Goal: Information Seeking & Learning: Learn about a topic

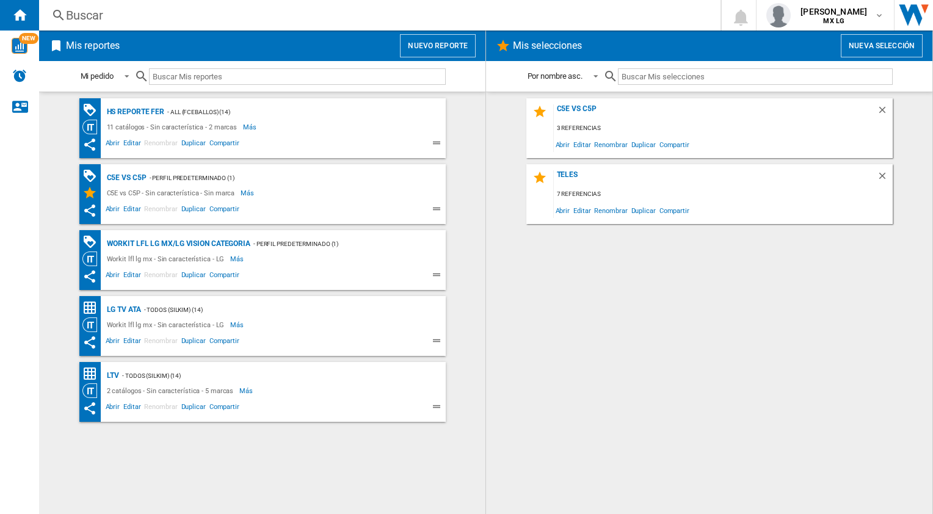
click at [154, 378] on div "- TODOS (silkim) (14)" at bounding box center [270, 375] width 302 height 15
click at [291, 399] on div "Abrir Editar Renombrar Duplicar Compartir" at bounding box center [251, 407] width 339 height 18
click at [114, 409] on span "Abrir" at bounding box center [113, 408] width 18 height 15
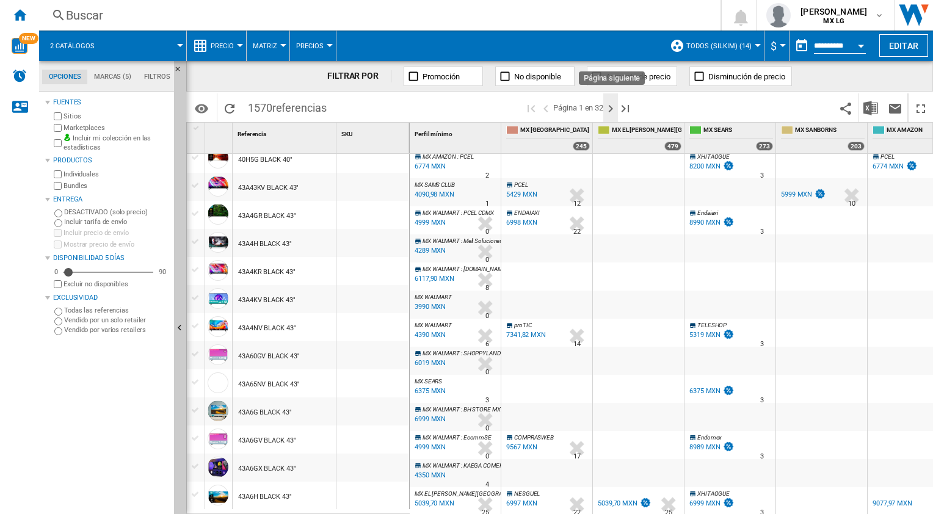
click at [611, 111] on ng-md-icon "Página siguiente" at bounding box center [611, 108] width 15 height 15
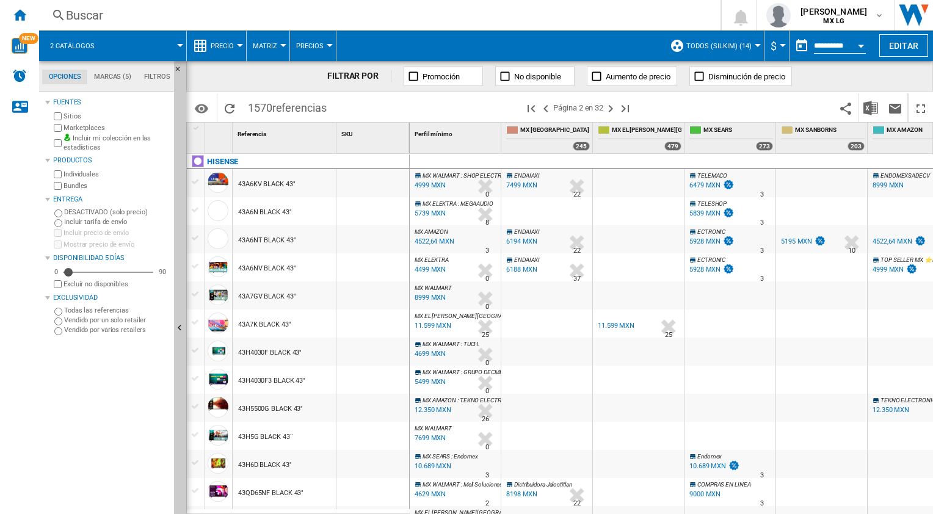
click at [113, 78] on md-tab-item "Marcas (5)" at bounding box center [112, 77] width 50 height 15
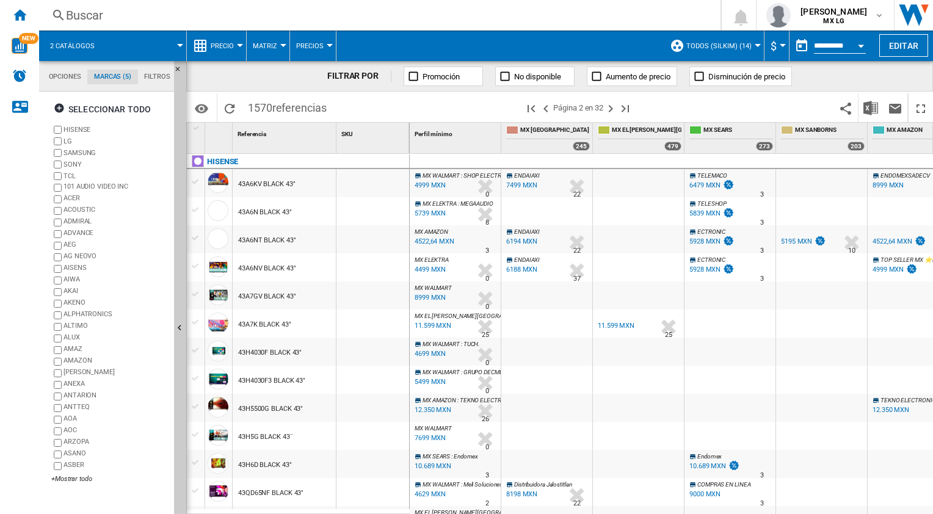
click at [59, 134] on label "HISENSE" at bounding box center [110, 130] width 118 height 12
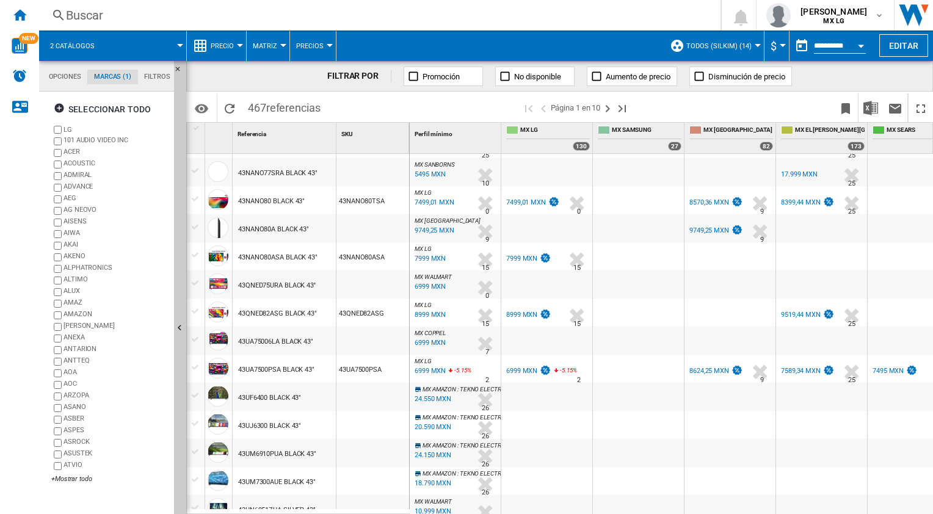
scroll to position [1064, 0]
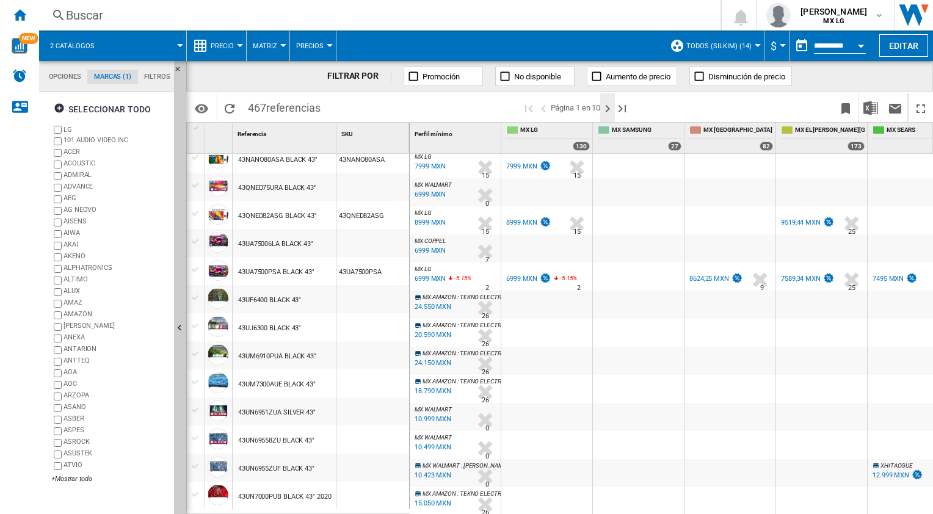
click at [611, 108] on ng-md-icon "Página siguiente" at bounding box center [607, 108] width 15 height 15
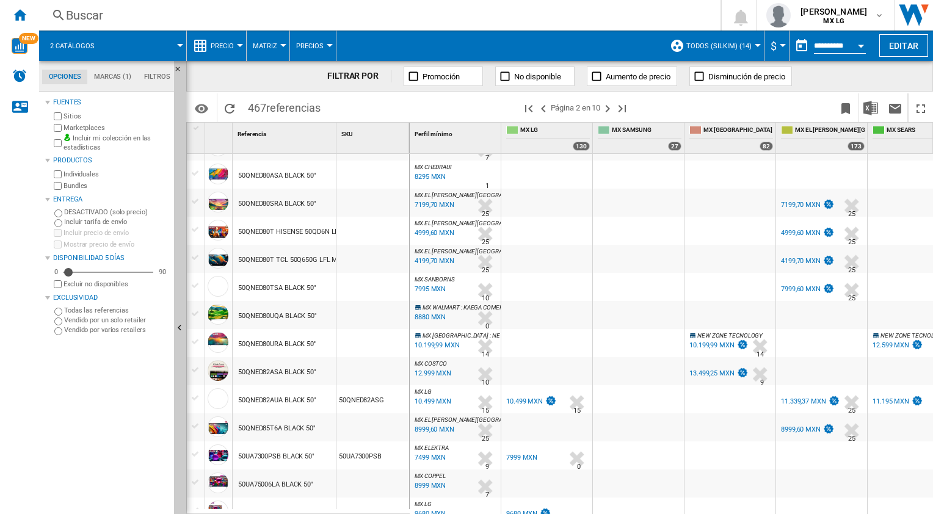
scroll to position [1064, 0]
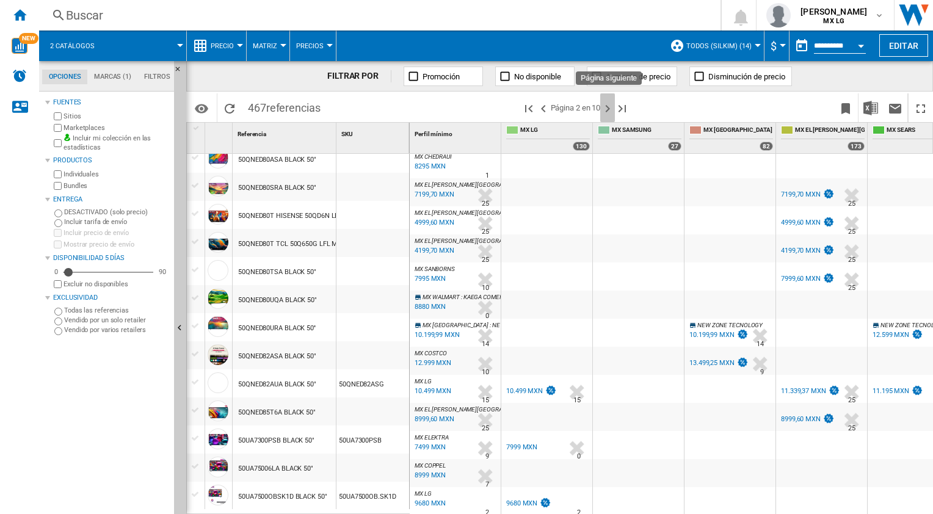
click at [606, 111] on ng-md-icon "Página siguiente" at bounding box center [607, 108] width 15 height 15
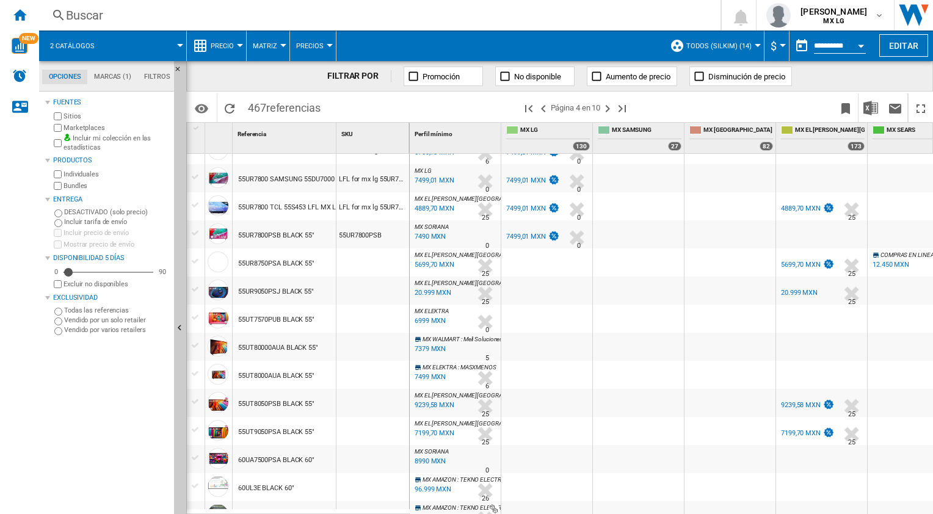
scroll to position [919, 0]
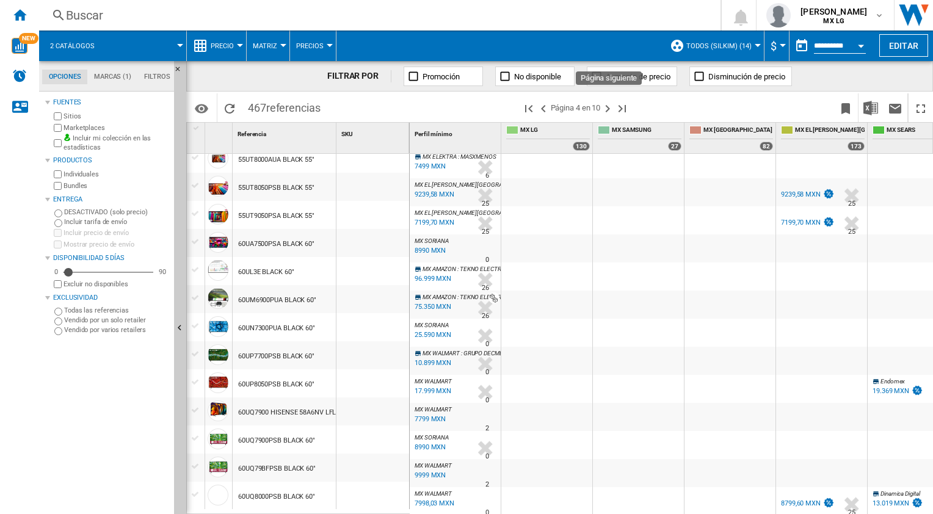
drag, startPoint x: 608, startPoint y: 109, endPoint x: 722, endPoint y: 147, distance: 119.6
click at [608, 108] on ng-md-icon "Página siguiente" at bounding box center [607, 108] width 15 height 15
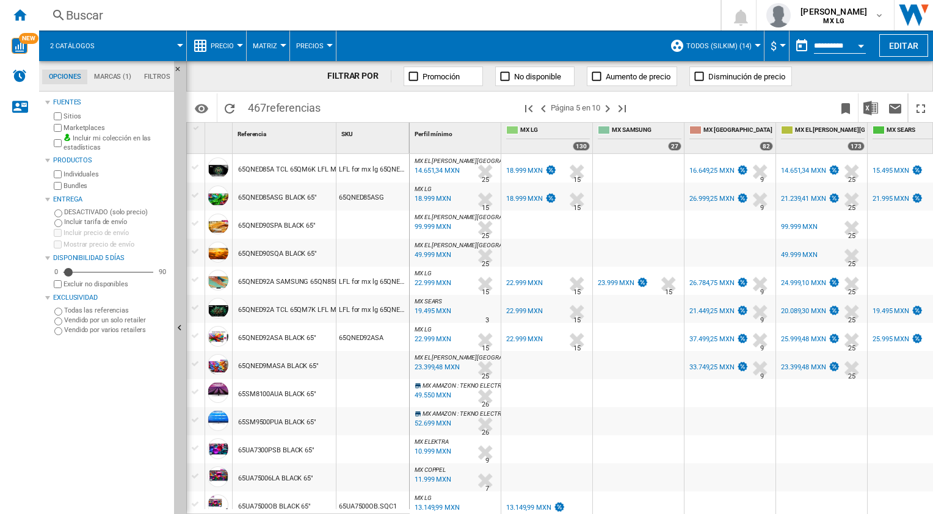
scroll to position [1064, 0]
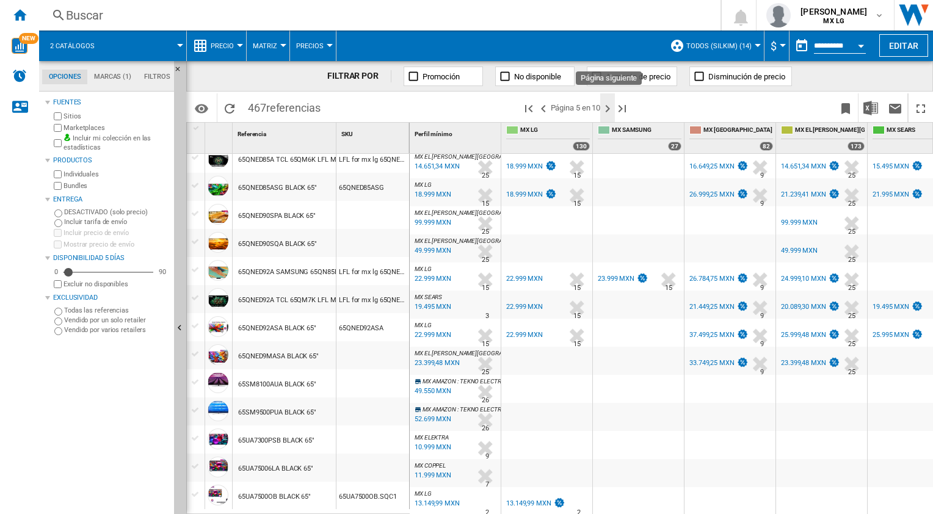
click at [609, 112] on ng-md-icon "Página siguiente" at bounding box center [607, 108] width 15 height 15
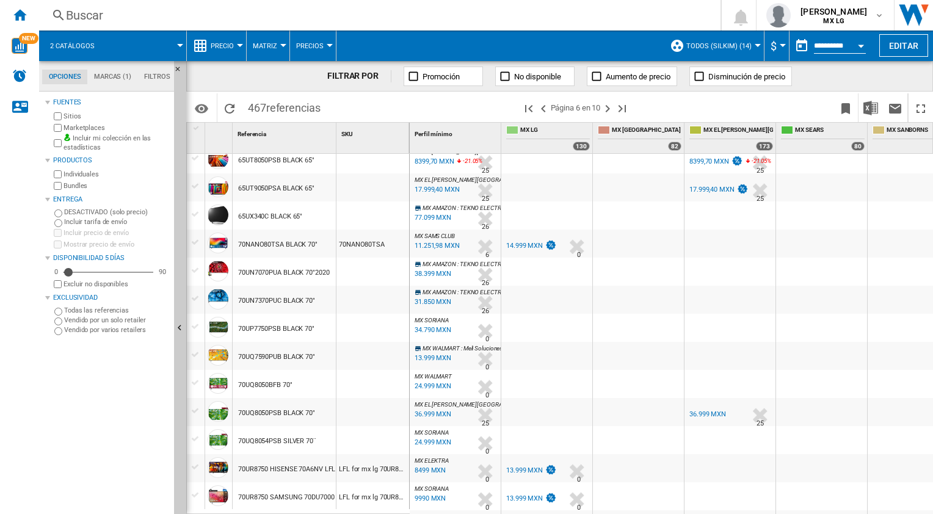
scroll to position [841, 0]
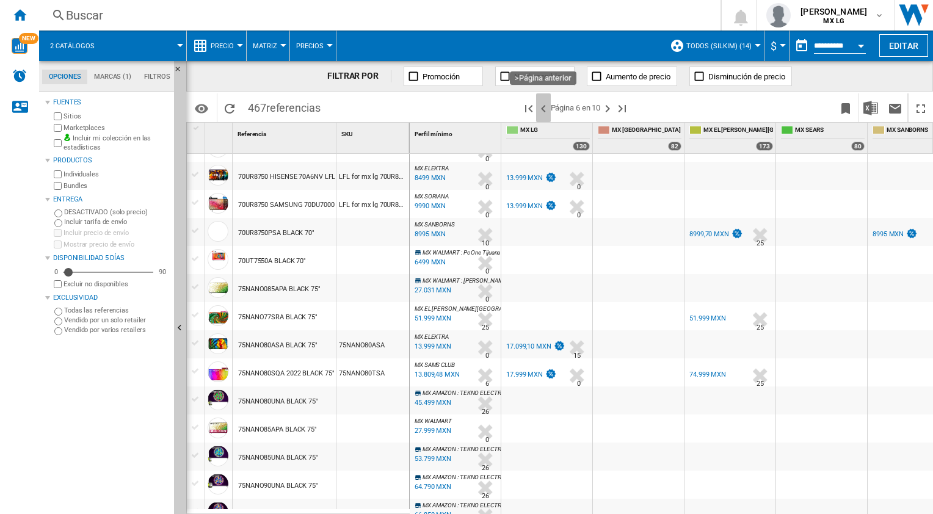
click at [541, 109] on ng-md-icon ">Página anterior" at bounding box center [543, 108] width 15 height 15
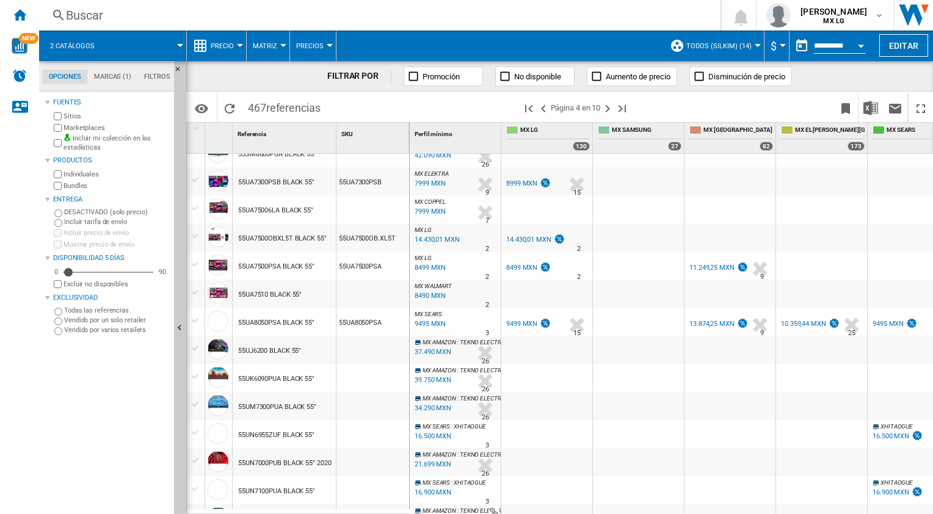
scroll to position [236, 0]
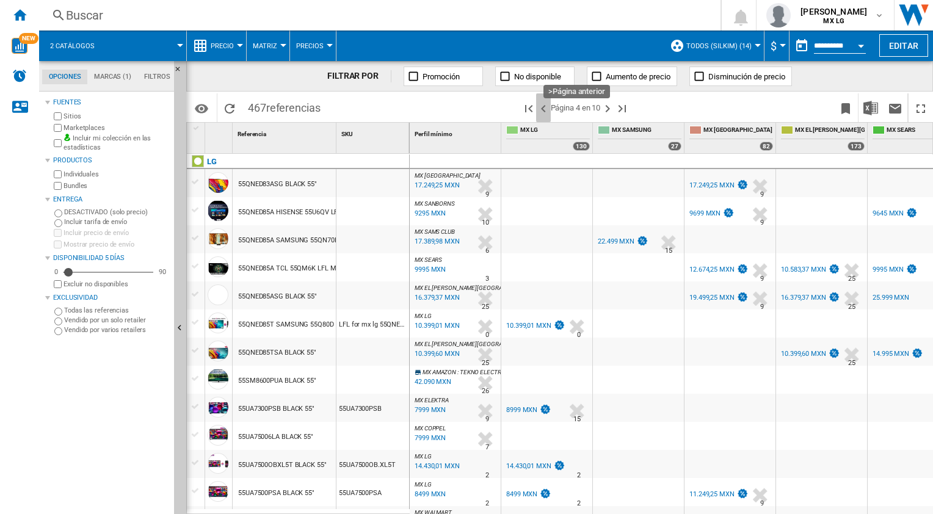
click at [544, 111] on ng-md-icon ">Página anterior" at bounding box center [543, 108] width 15 height 15
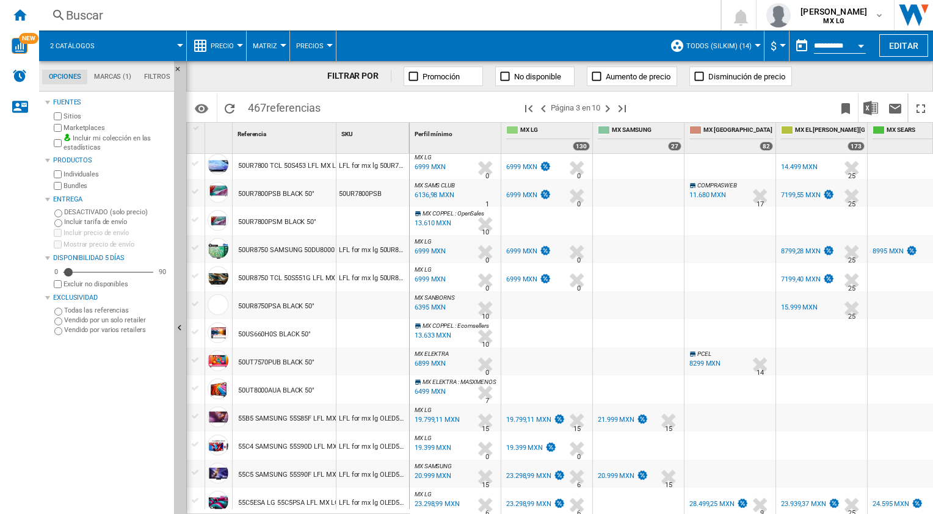
scroll to position [530, 0]
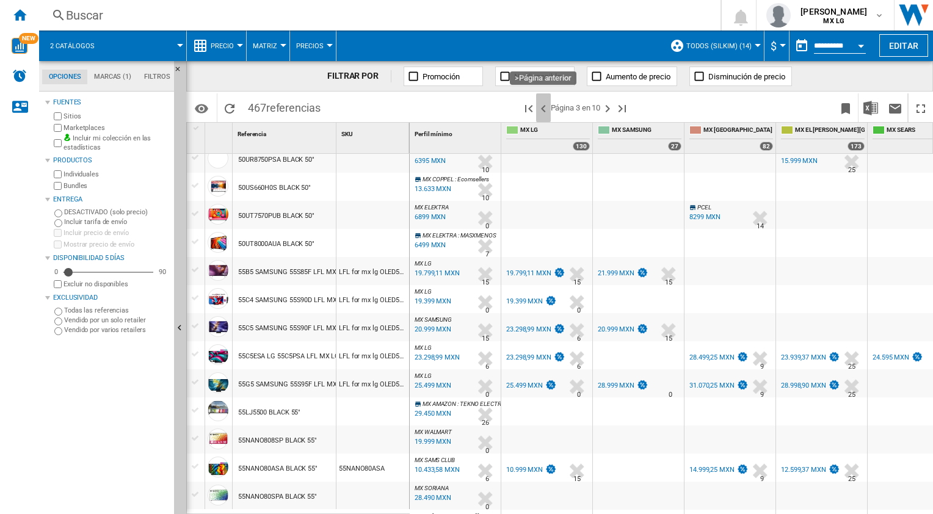
click at [543, 110] on ng-md-icon ">Página anterior" at bounding box center [543, 108] width 15 height 15
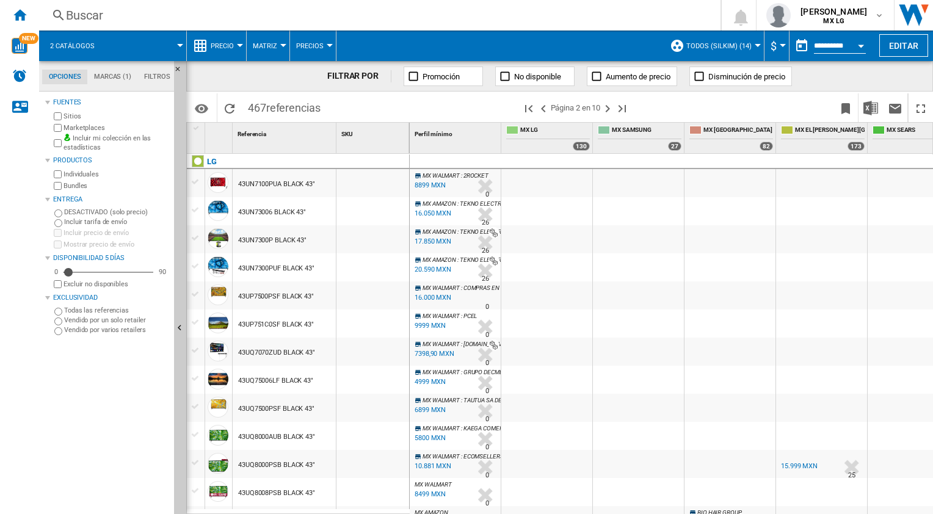
click at [927, 209] on div "MX WALMART : 2ROCKET -1.0 % 8899 MXN % N/A 0 MX WALMART : 2ROCKET 2ROCKET -1.0 …" at bounding box center [672, 335] width 524 height 362
click at [542, 108] on ng-md-icon ">Página anterior" at bounding box center [543, 108] width 15 height 15
